Goal: Transaction & Acquisition: Obtain resource

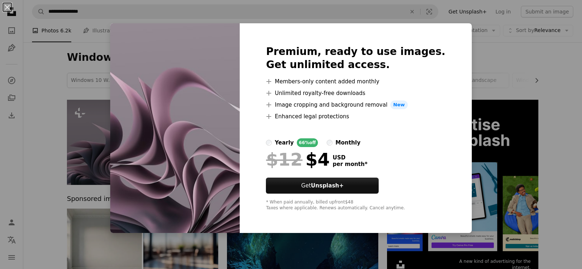
click at [194, 137] on img at bounding box center [174, 127] width 129 height 209
click at [221, 134] on img at bounding box center [174, 127] width 129 height 209
click at [205, 127] on img at bounding box center [174, 127] width 129 height 209
click at [331, 188] on strong "Unsplash+" at bounding box center [327, 185] width 33 height 7
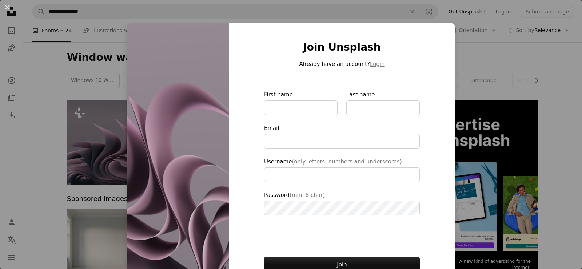
click at [489, 65] on div "An X shape Join Unsplash Already have an account? Login First name Last name Em…" at bounding box center [291, 134] width 582 height 269
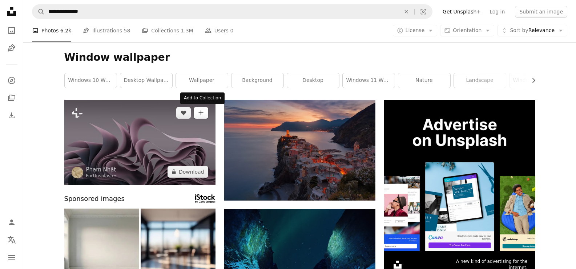
click at [203, 115] on icon "A plus sign" at bounding box center [201, 113] width 6 height 6
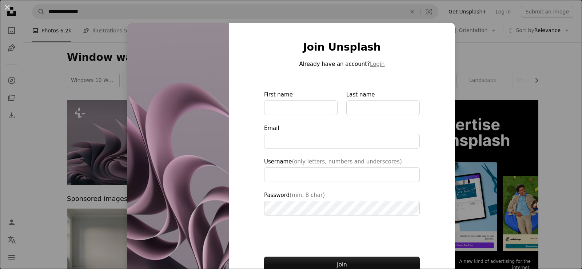
click at [482, 72] on div "An X shape Join Unsplash Already have an account? Login First name Last name Em…" at bounding box center [291, 134] width 582 height 269
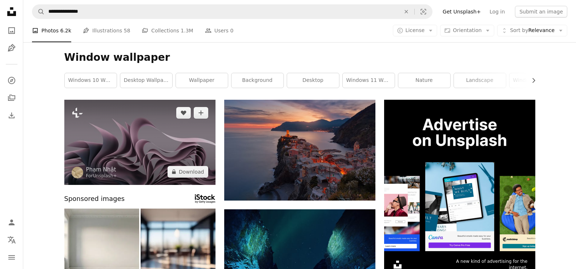
click at [126, 143] on img at bounding box center [139, 142] width 151 height 85
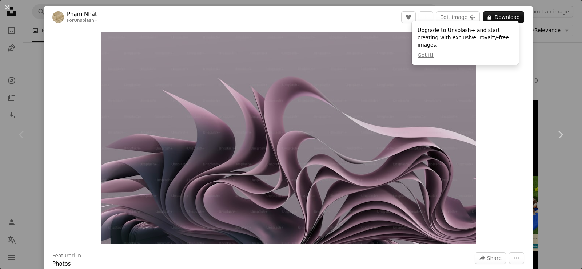
scroll to position [36, 0]
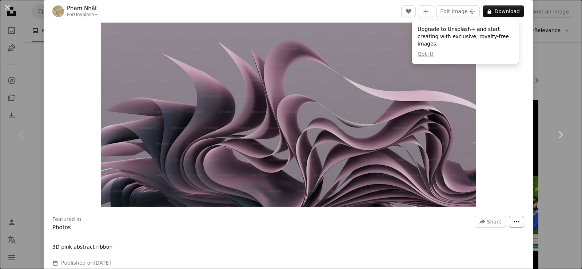
click at [513, 220] on icon "More Actions" at bounding box center [516, 221] width 7 height 7
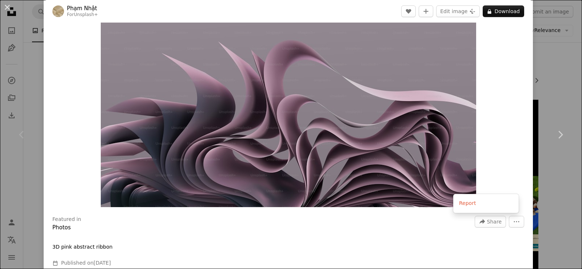
click at [503, 139] on dialog "An X shape Chevron left Chevron right [PERSON_NAME] For Unsplash+ A heart A plu…" at bounding box center [291, 134] width 582 height 269
click at [12, 7] on button "An X shape" at bounding box center [7, 7] width 9 height 9
